Goal: Transaction & Acquisition: Purchase product/service

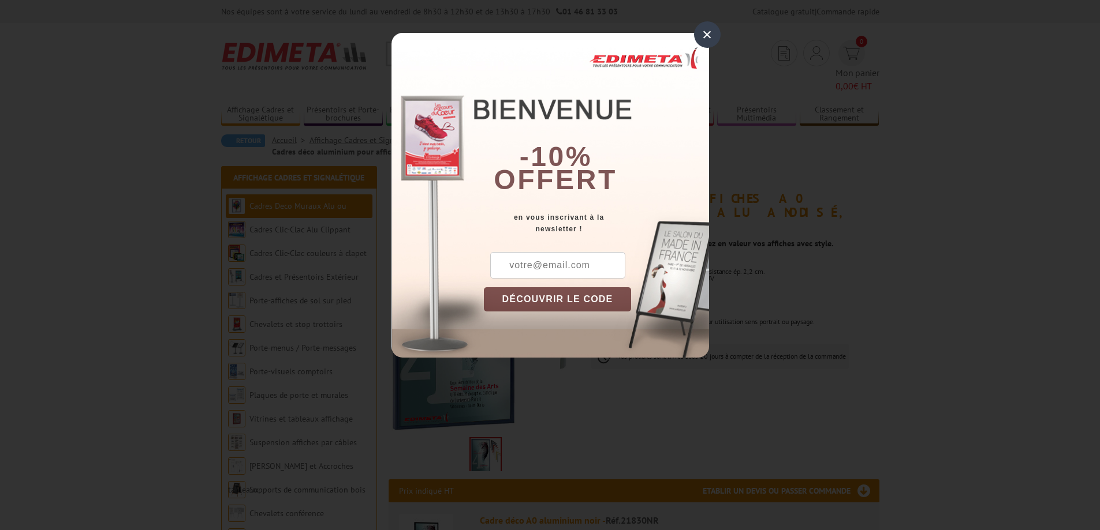
click at [709, 39] on div "×" at bounding box center [707, 34] width 27 height 27
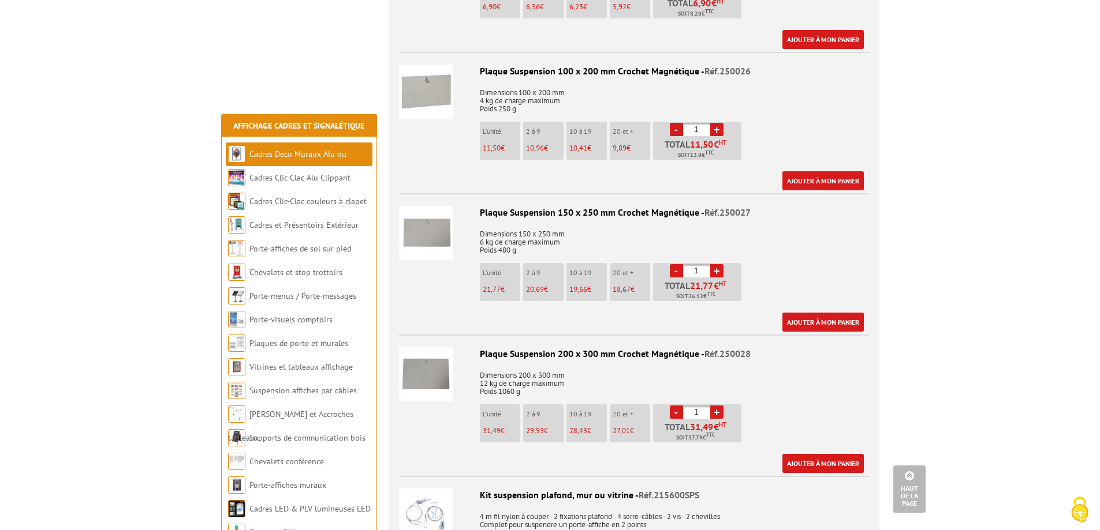
scroll to position [1443, 0]
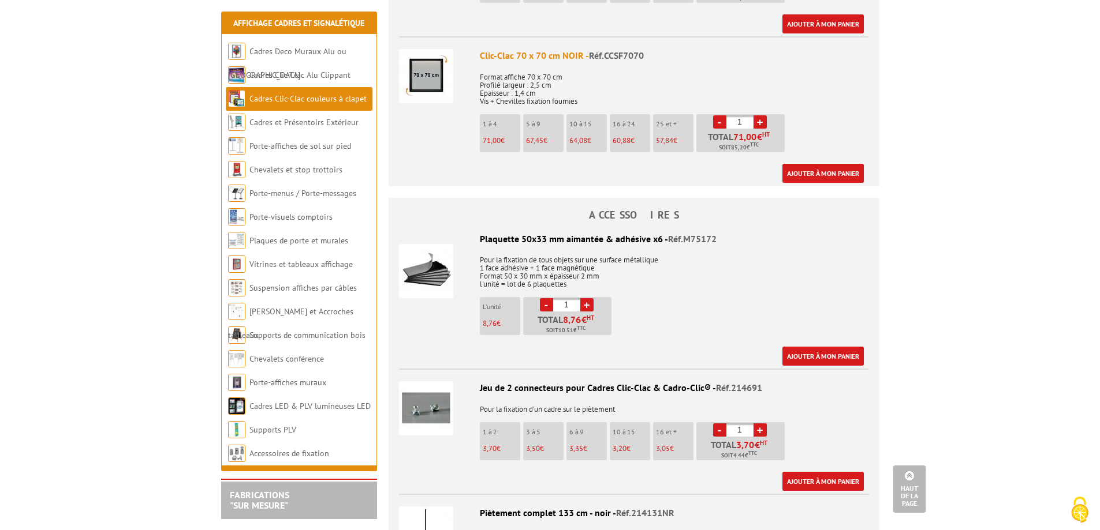
scroll to position [2655, 0]
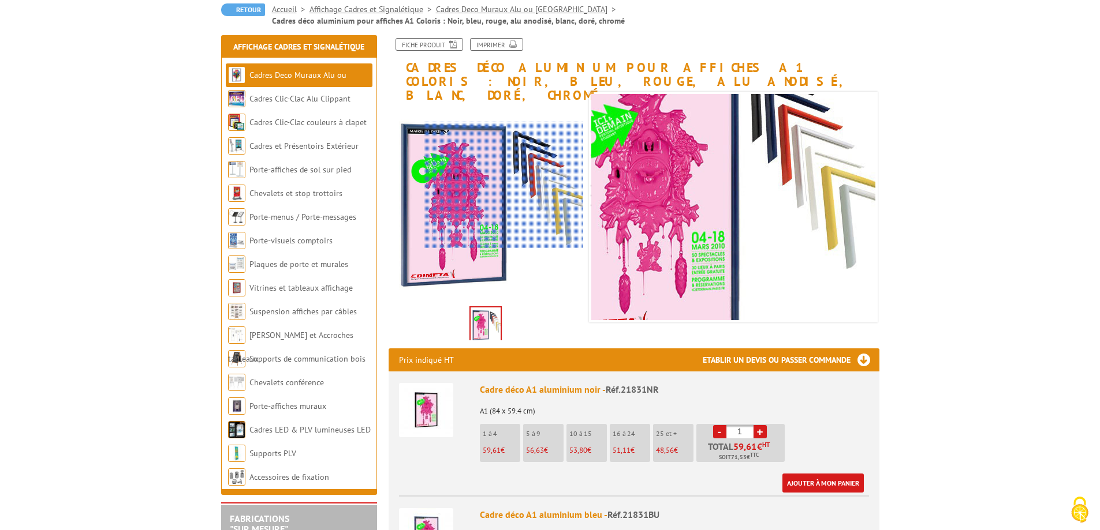
scroll to position [58, 0]
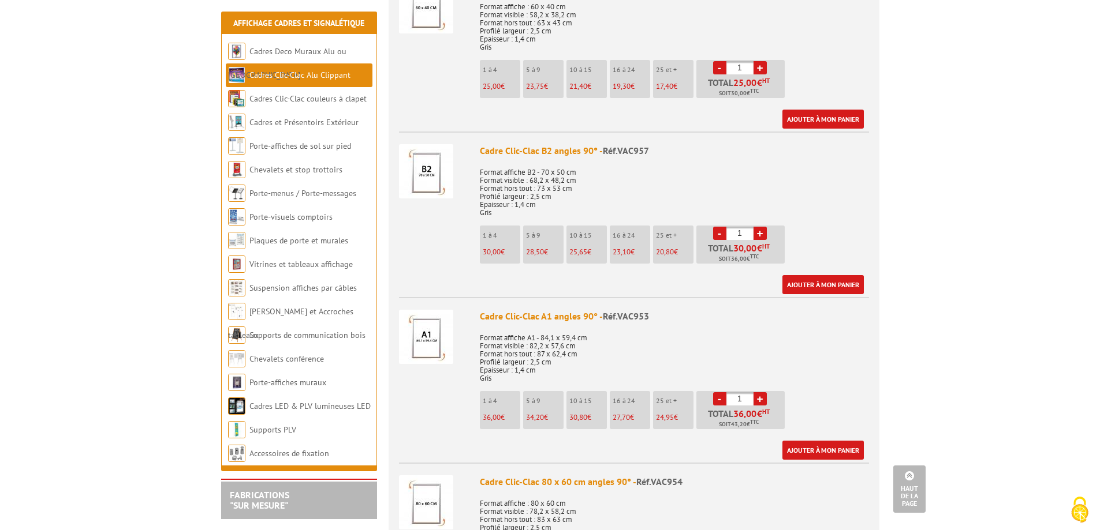
scroll to position [1789, 0]
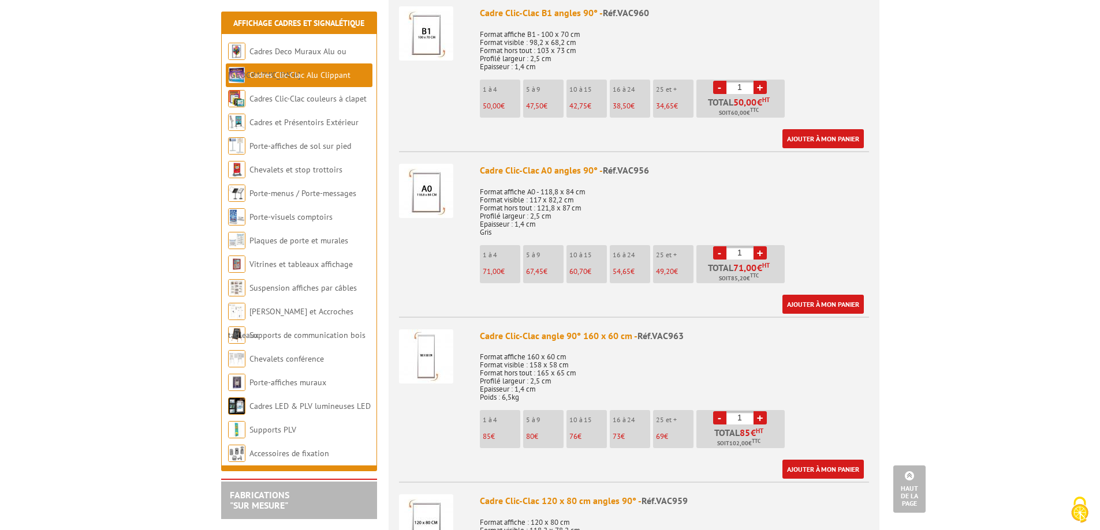
click at [508, 169] on div "Cadre Clic-Clac A0 angles 90° - Réf.VAC956" at bounding box center [674, 170] width 389 height 13
click at [635, 169] on span "Réf.VAC956" at bounding box center [626, 170] width 46 height 12
